Goal: Information Seeking & Learning: Learn about a topic

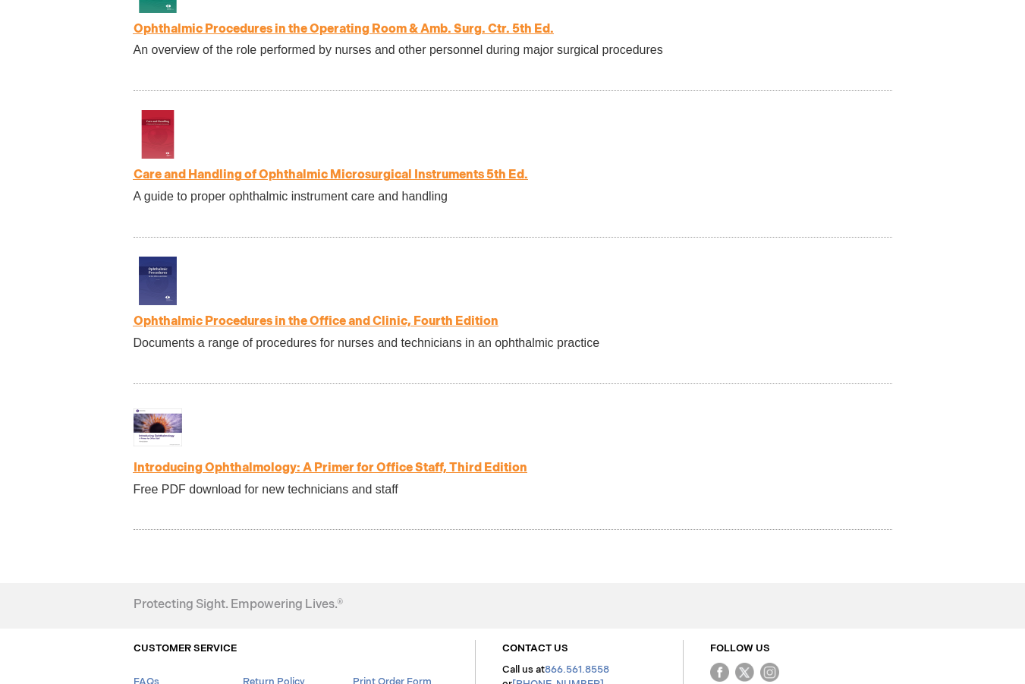
scroll to position [3186, 0]
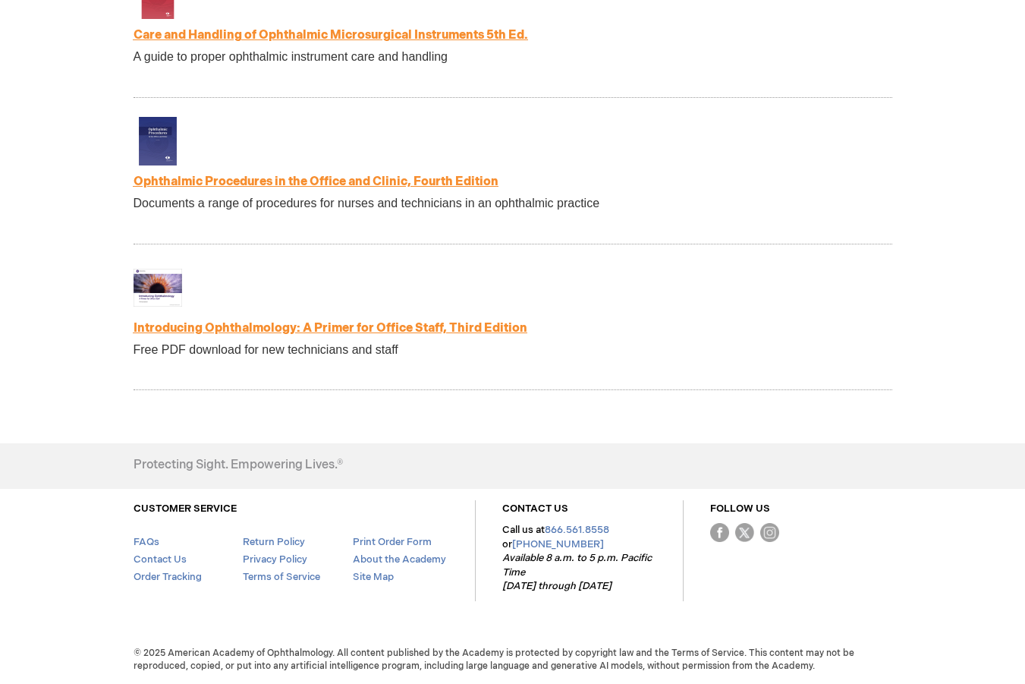
click at [408, 333] on link "Introducing Ophthalmology: A Primer for Office Staff, Third Edition" at bounding box center [331, 328] width 394 height 14
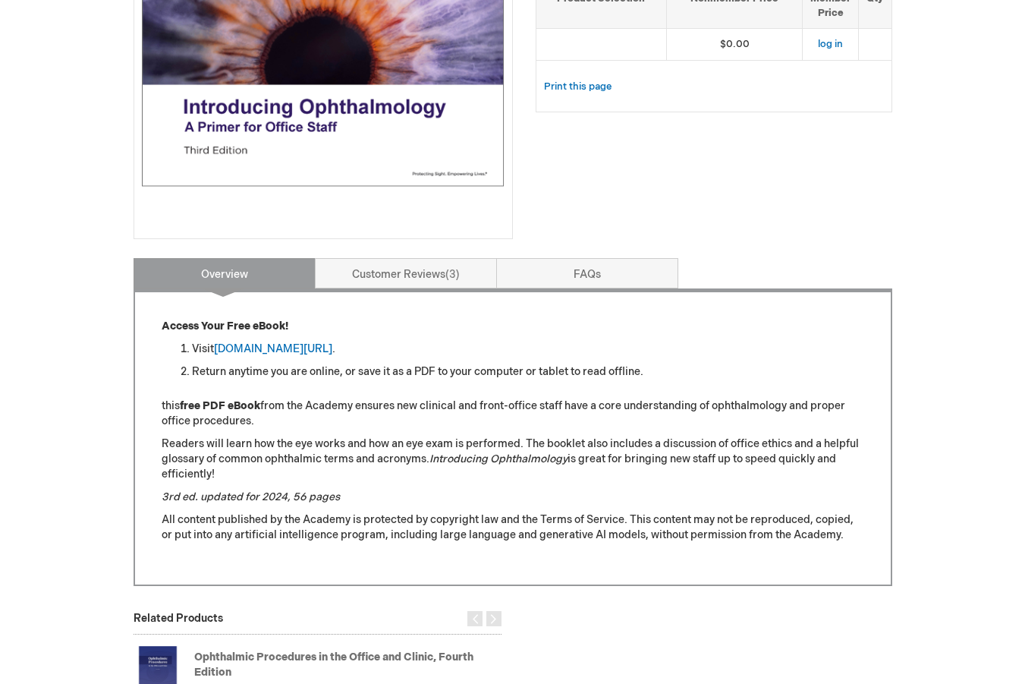
scroll to position [379, 0]
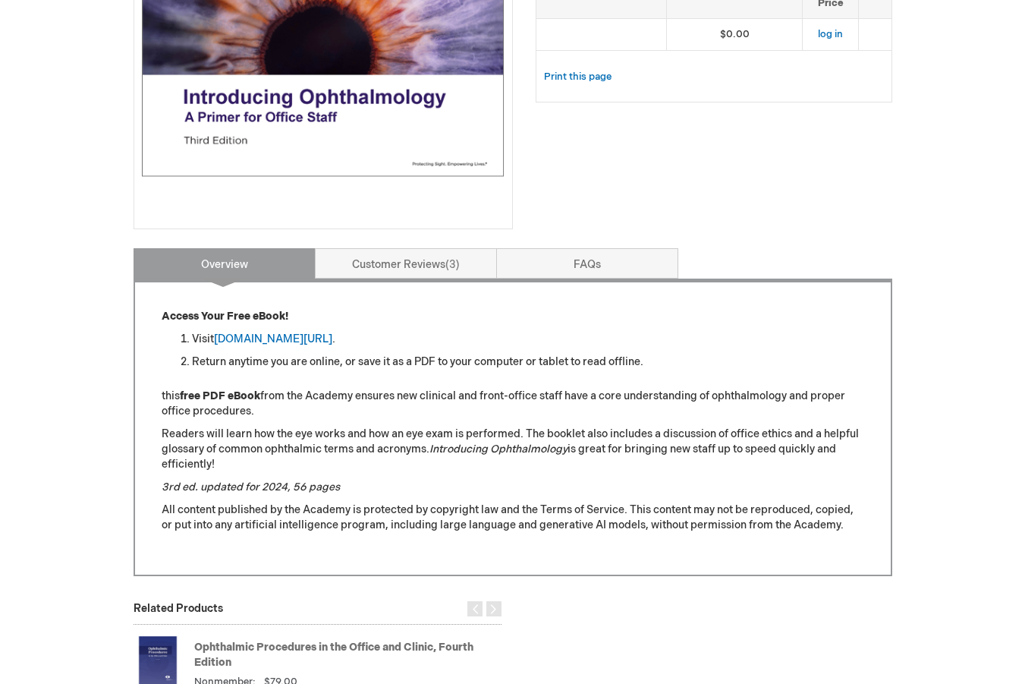
click at [326, 118] on img at bounding box center [323, 35] width 363 height 363
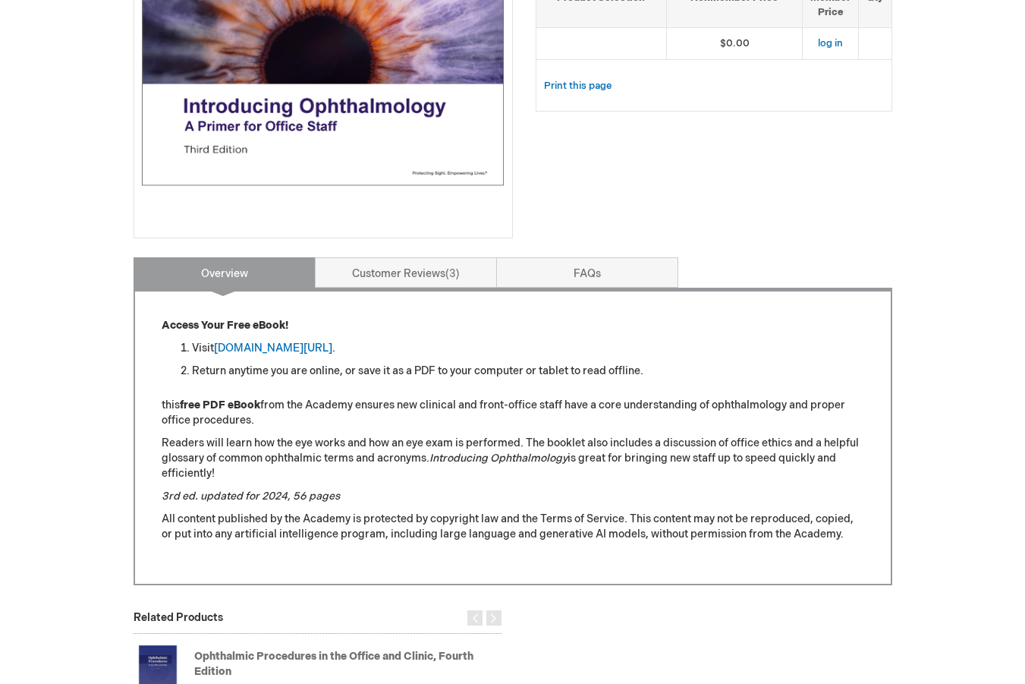
scroll to position [228, 0]
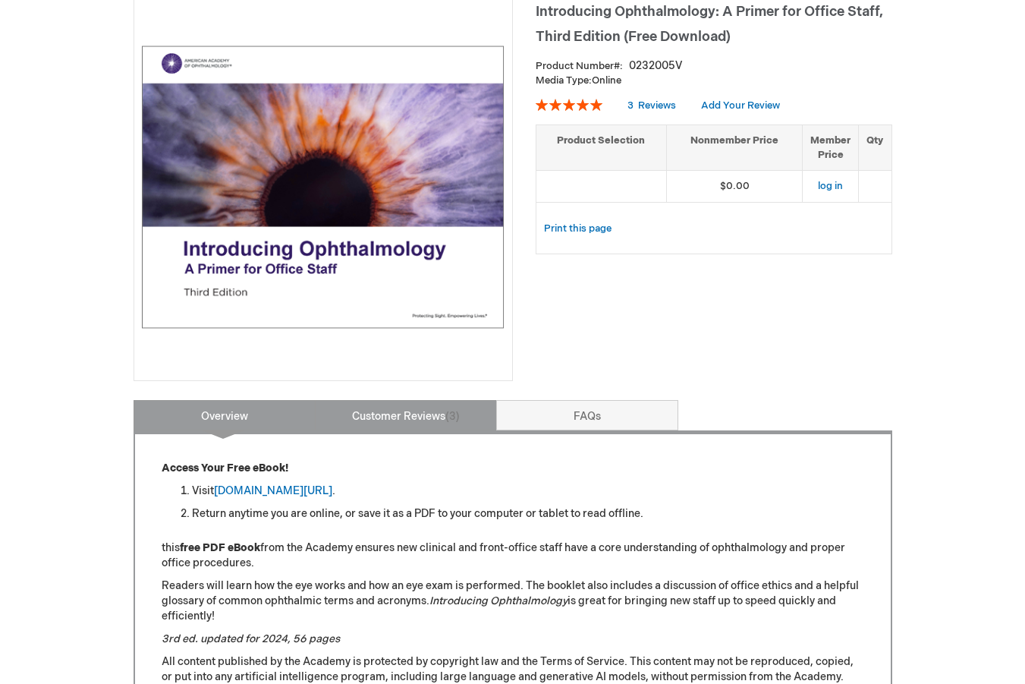
click at [477, 406] on link "Customer Reviews 3" at bounding box center [406, 415] width 182 height 30
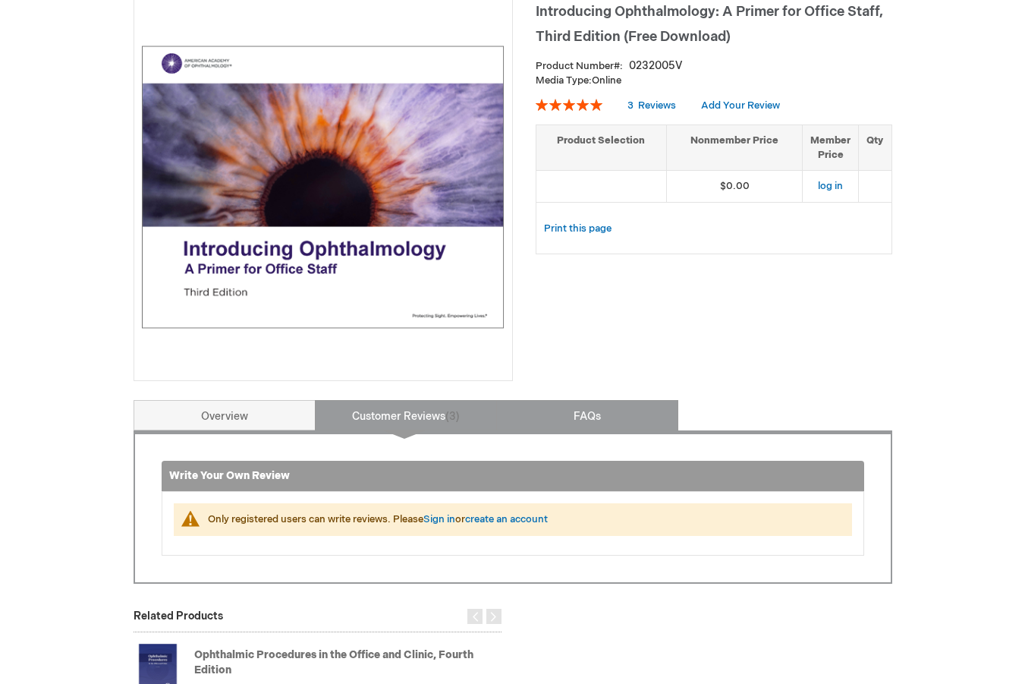
click at [555, 401] on link "FAQs" at bounding box center [587, 415] width 182 height 30
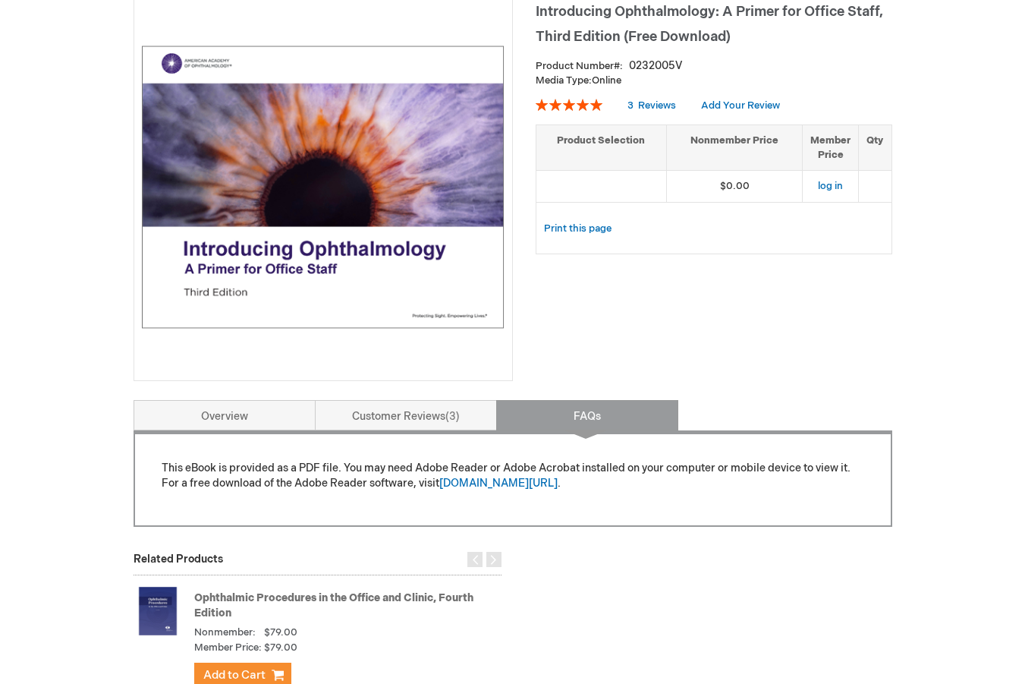
click at [454, 276] on img at bounding box center [323, 186] width 363 height 363
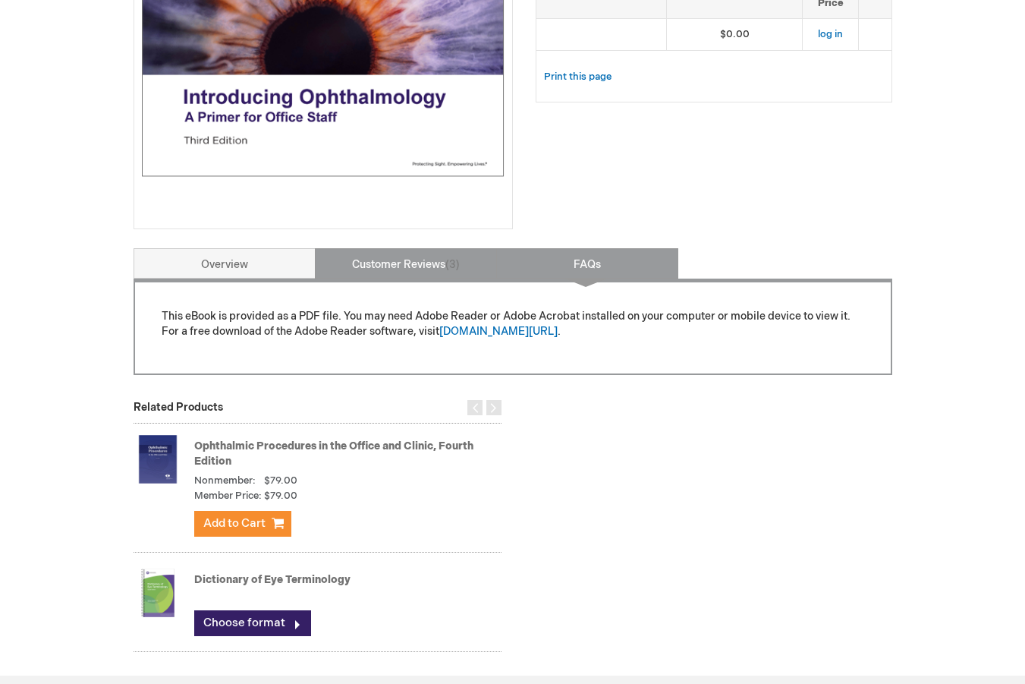
scroll to position [0, 0]
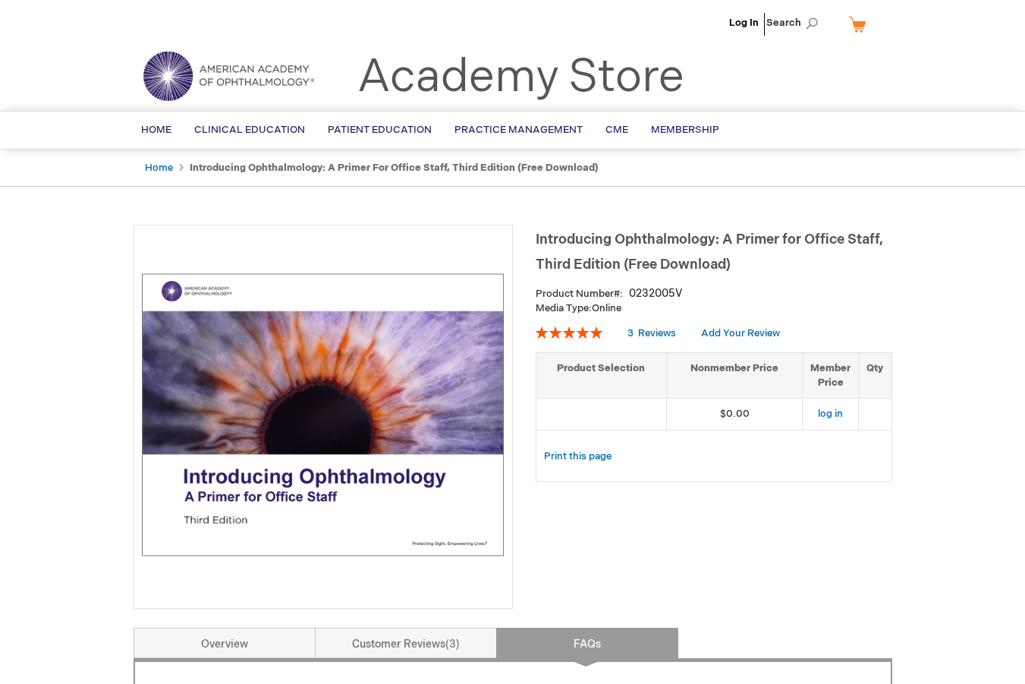
drag, startPoint x: 19, startPoint y: 0, endPoint x: 74, endPoint y: 279, distance: 284.5
click at [74, 279] on div "Log In Search My Cart CLOSE RECENTLY ADDED ITEM(S) Close There are no items in …" at bounding box center [512, 647] width 1025 height 1295
